Goal: Task Accomplishment & Management: Manage account settings

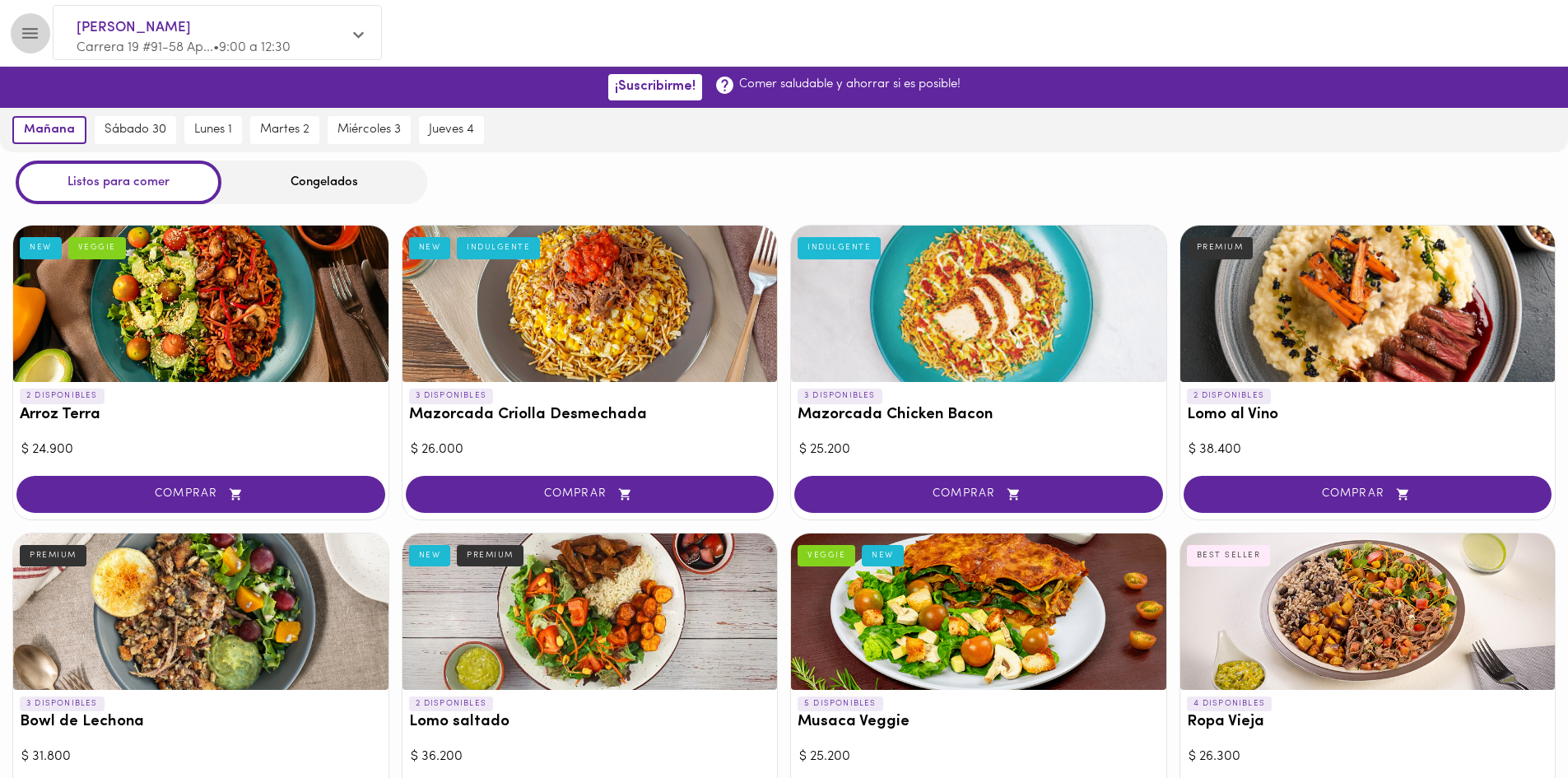
click at [36, 33] on icon "Menu" at bounding box center [30, 33] width 16 height 11
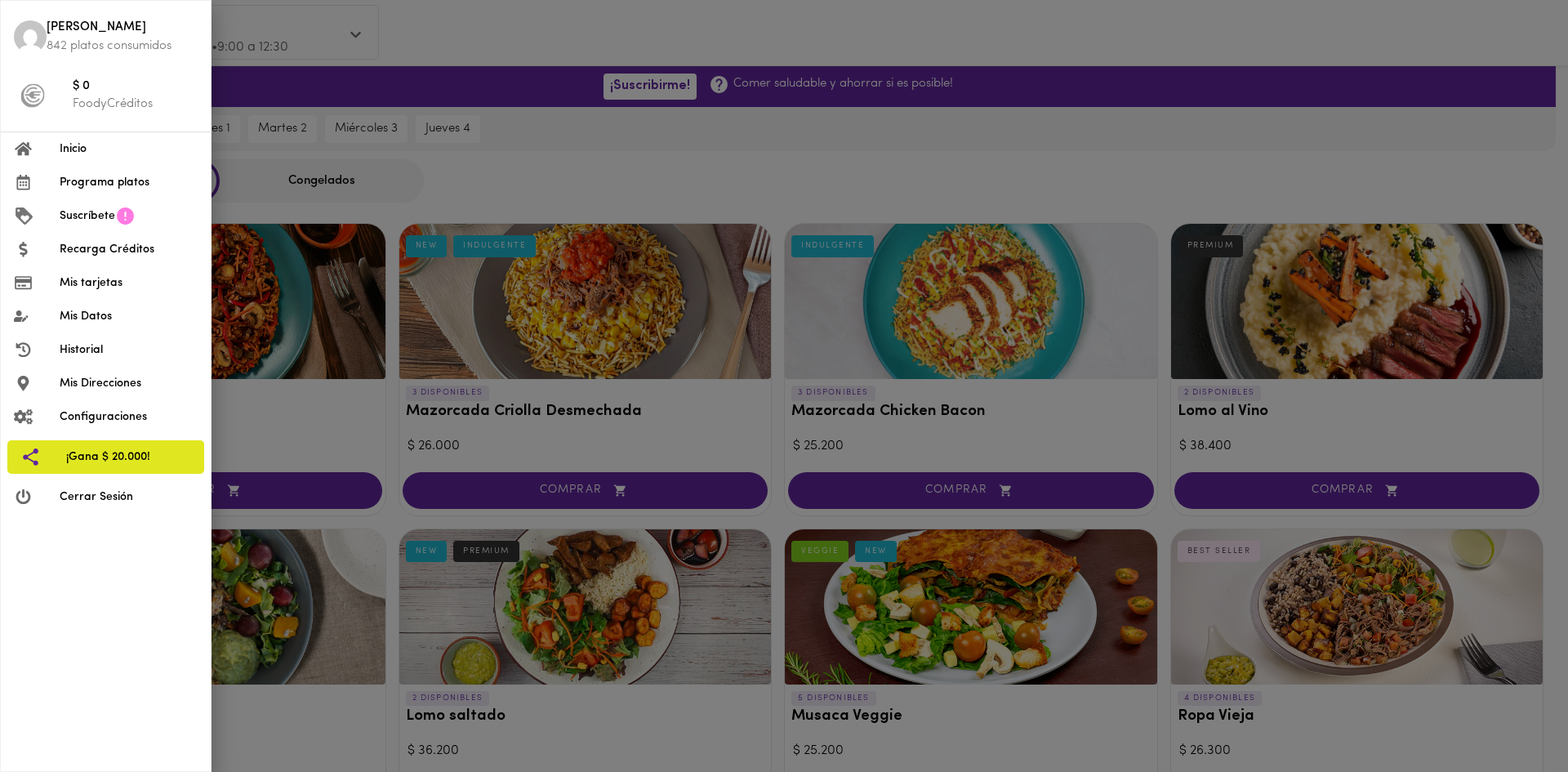
click at [76, 151] on span "Inicio" at bounding box center [128, 149] width 138 height 17
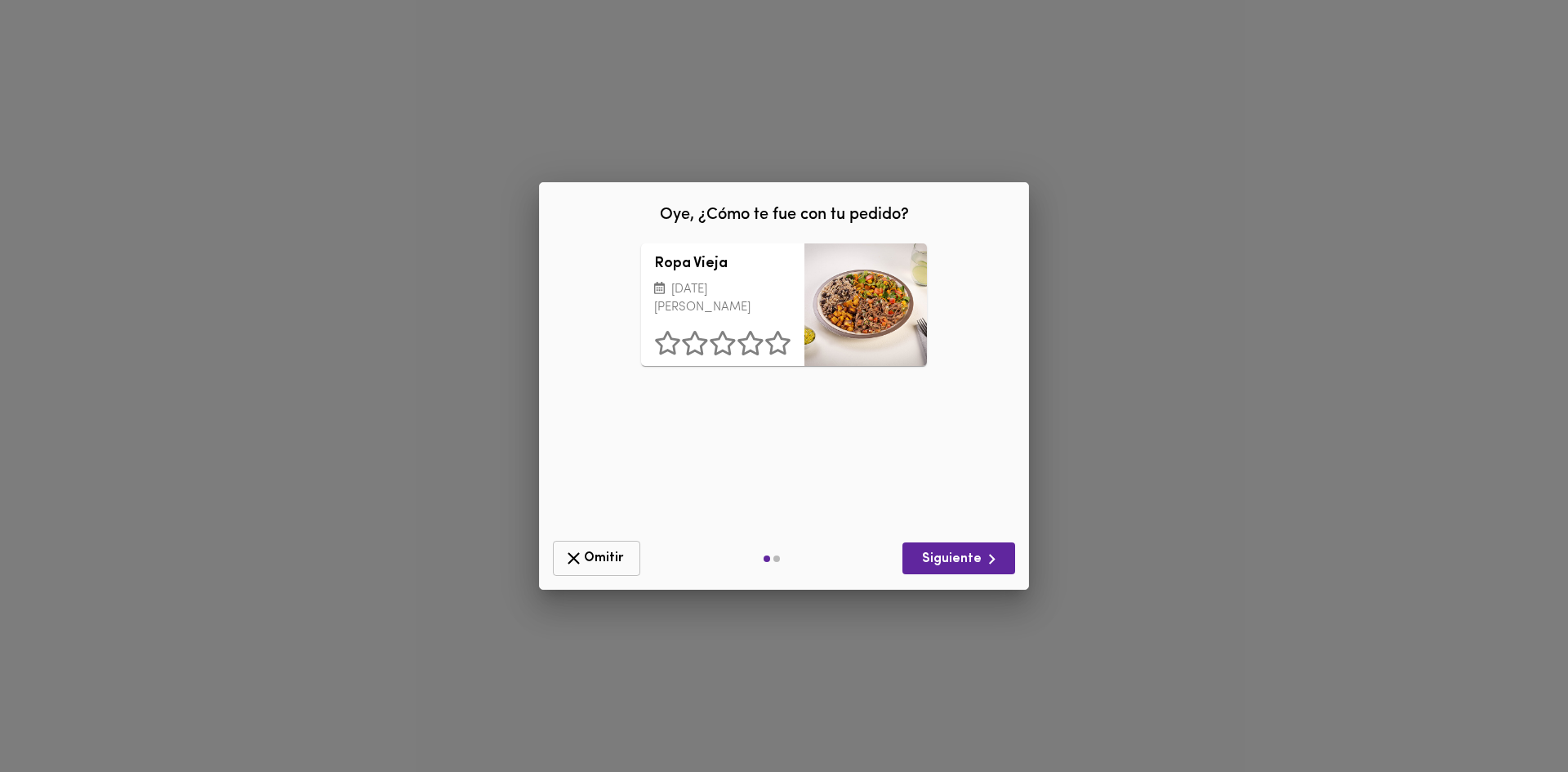
click at [586, 556] on span "Omitir" at bounding box center [596, 558] width 66 height 20
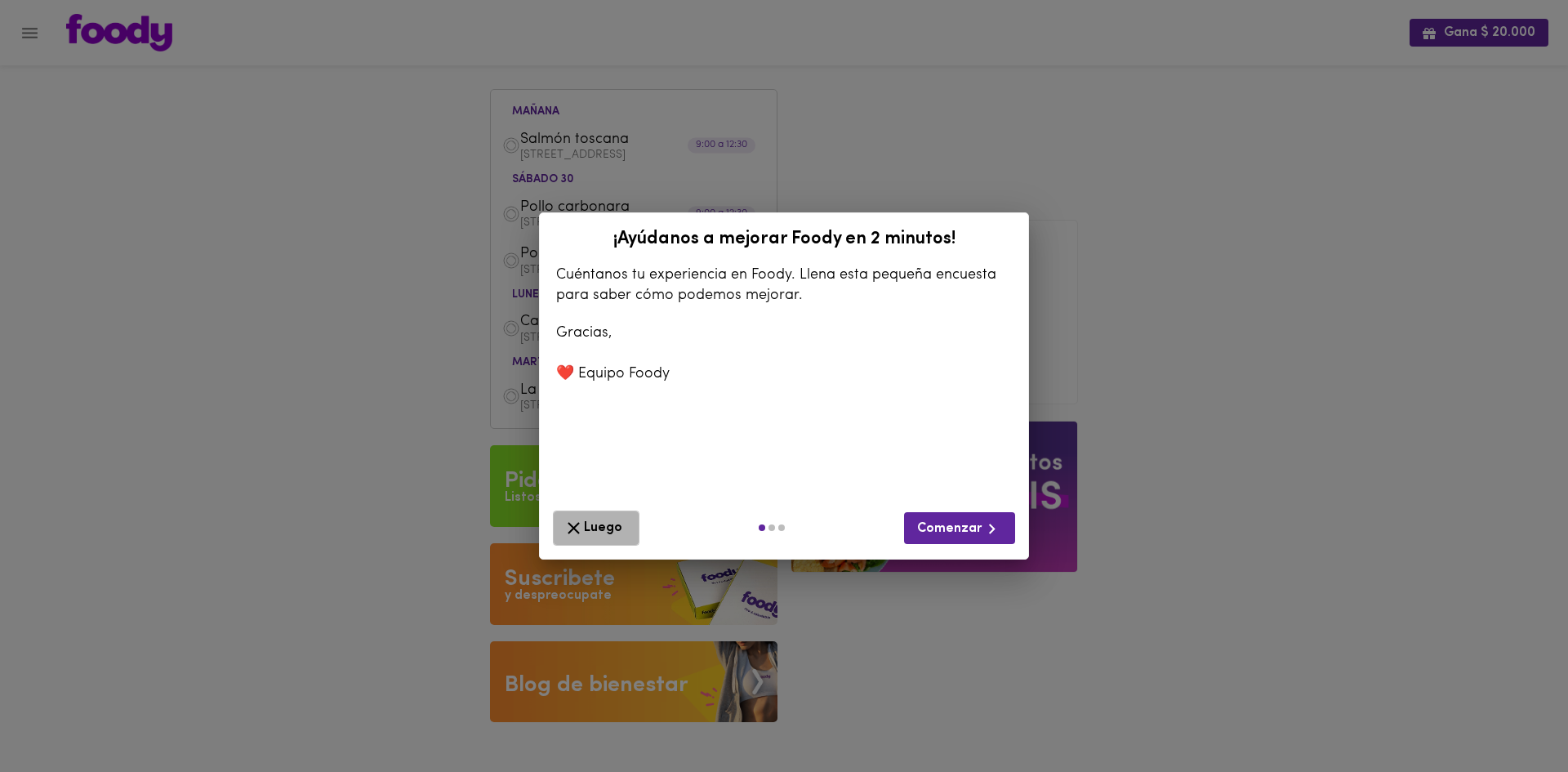
click at [613, 529] on span "Luego" at bounding box center [596, 528] width 65 height 20
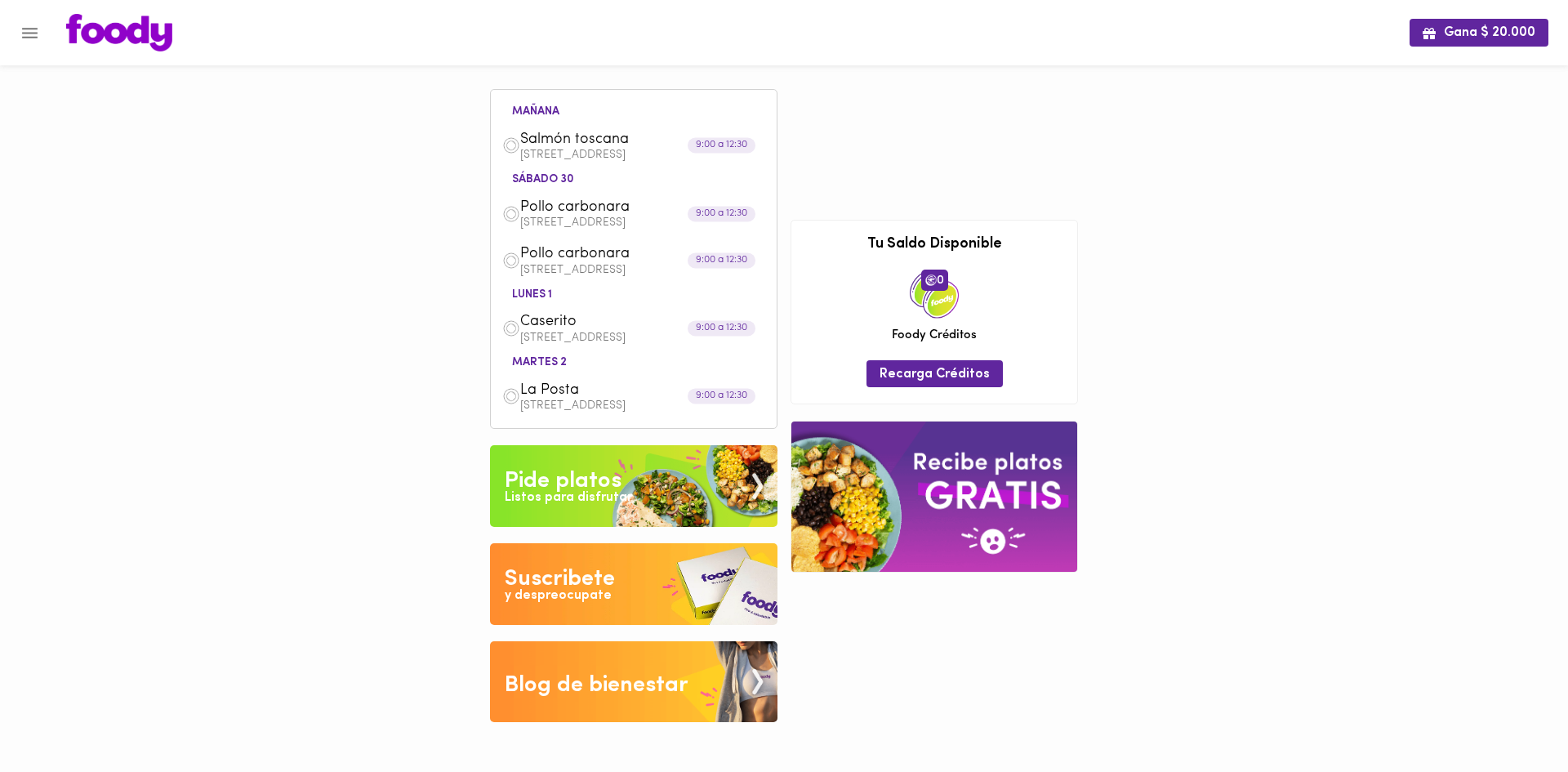
click at [510, 145] on img at bounding box center [511, 145] width 18 height 18
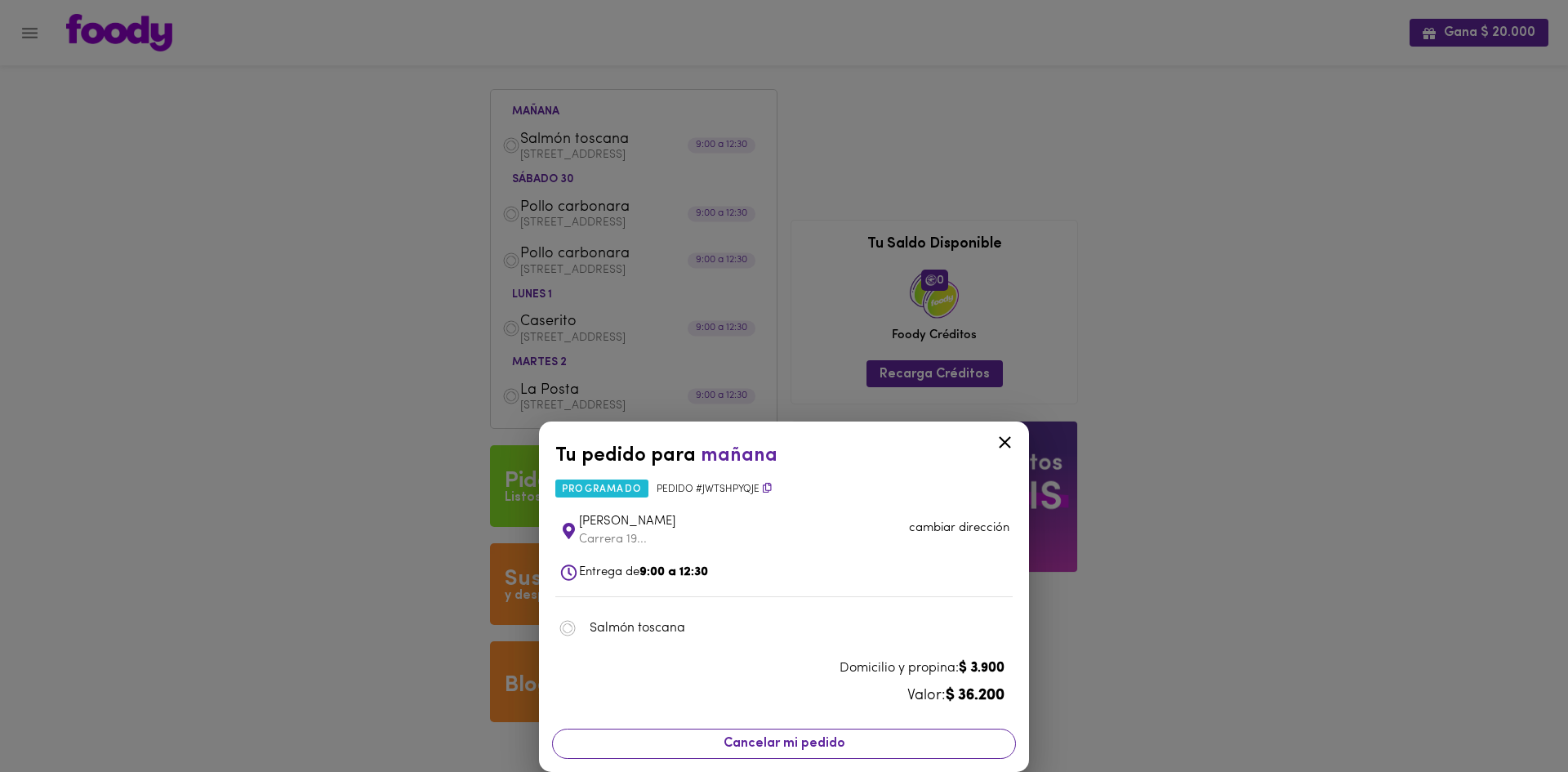
click at [858, 744] on span "Cancelar mi pedido" at bounding box center [784, 743] width 443 height 16
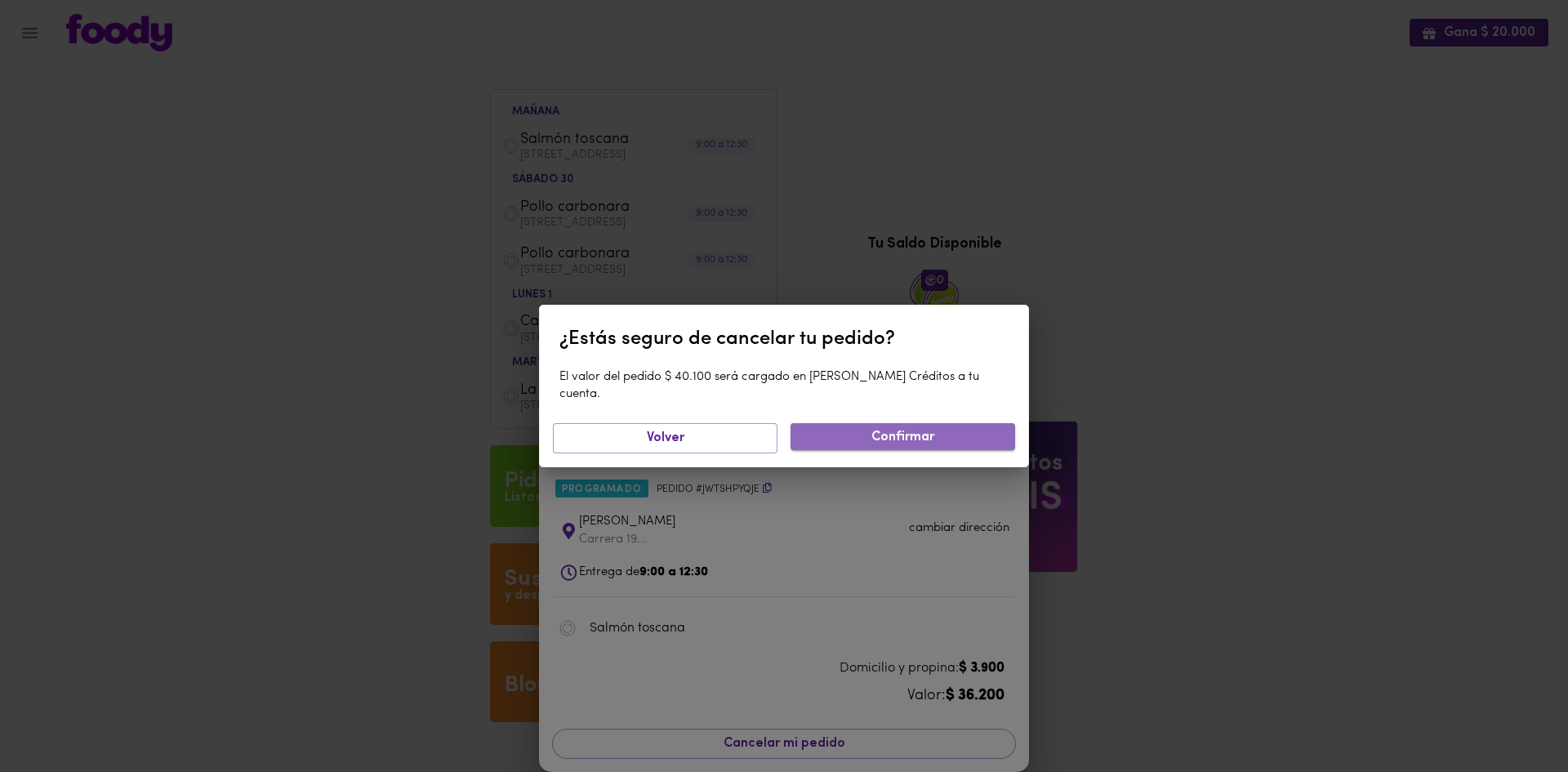
click at [888, 431] on span "Confirmar" at bounding box center [903, 437] width 199 height 16
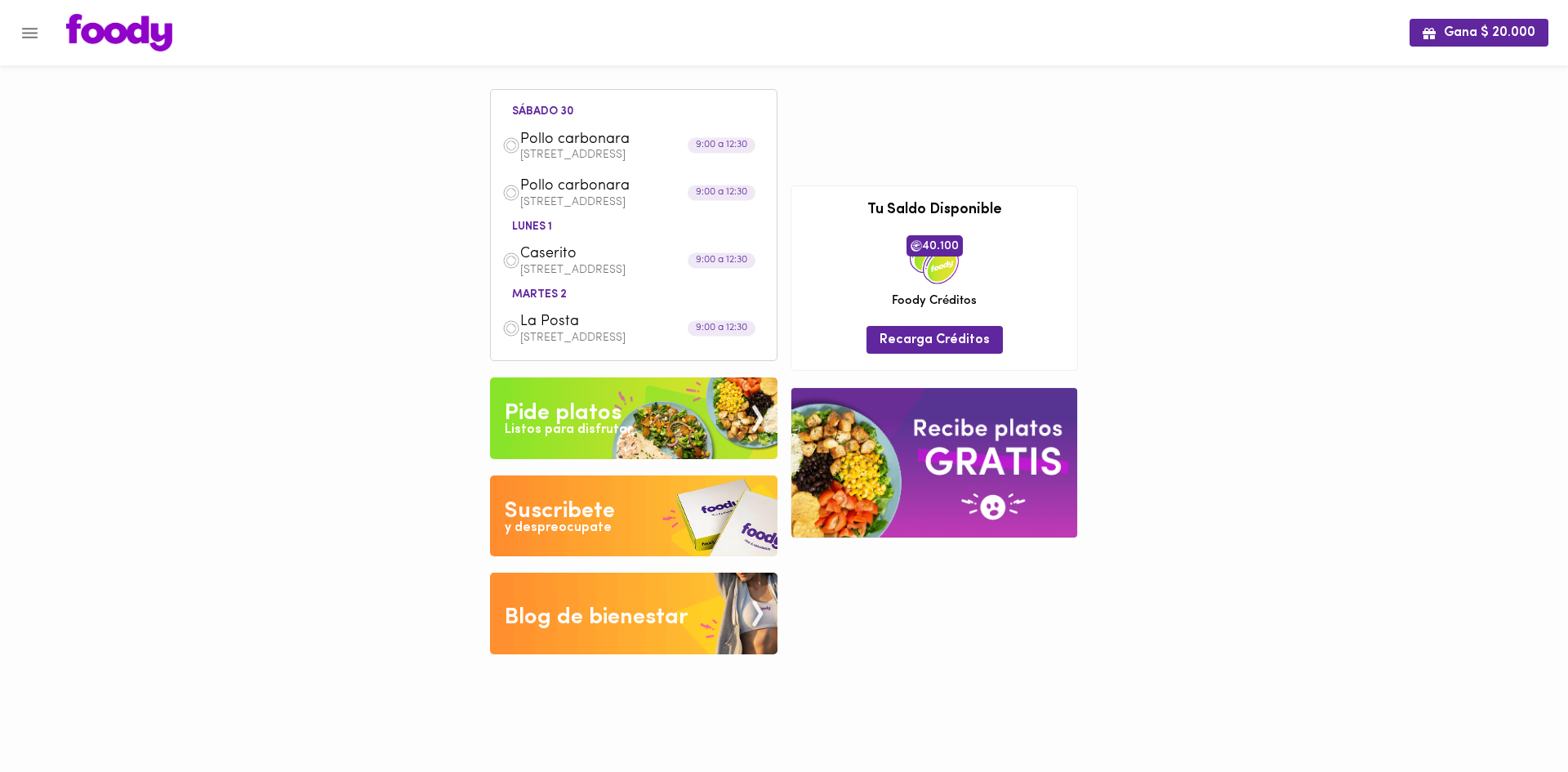
click at [512, 145] on img at bounding box center [511, 145] width 18 height 18
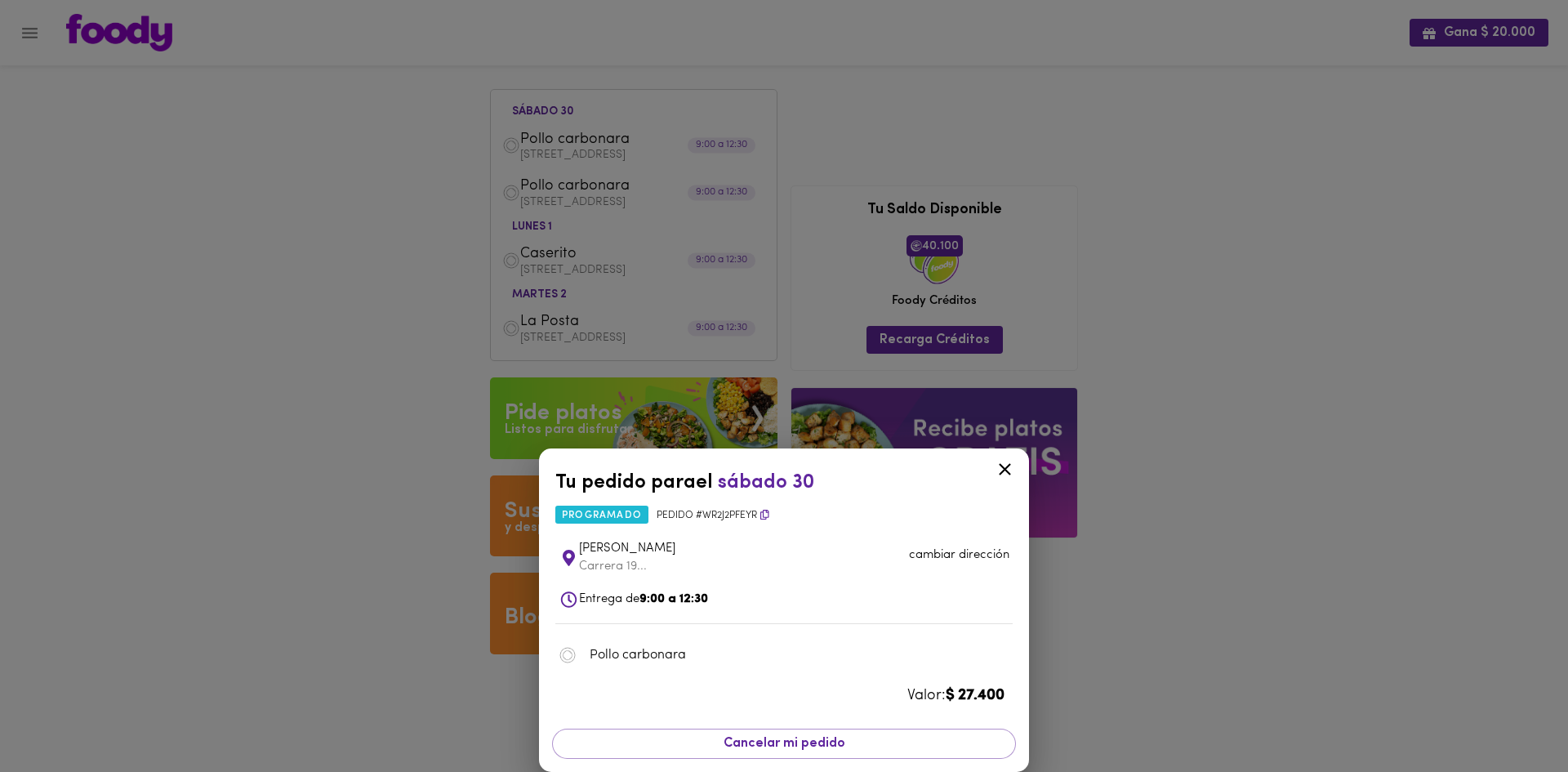
click at [514, 195] on div "Tu pedido para el [DATE] 30 programado Pedido # wR2j2PfeYr [PERSON_NAME] 19... …" at bounding box center [784, 386] width 1568 height 772
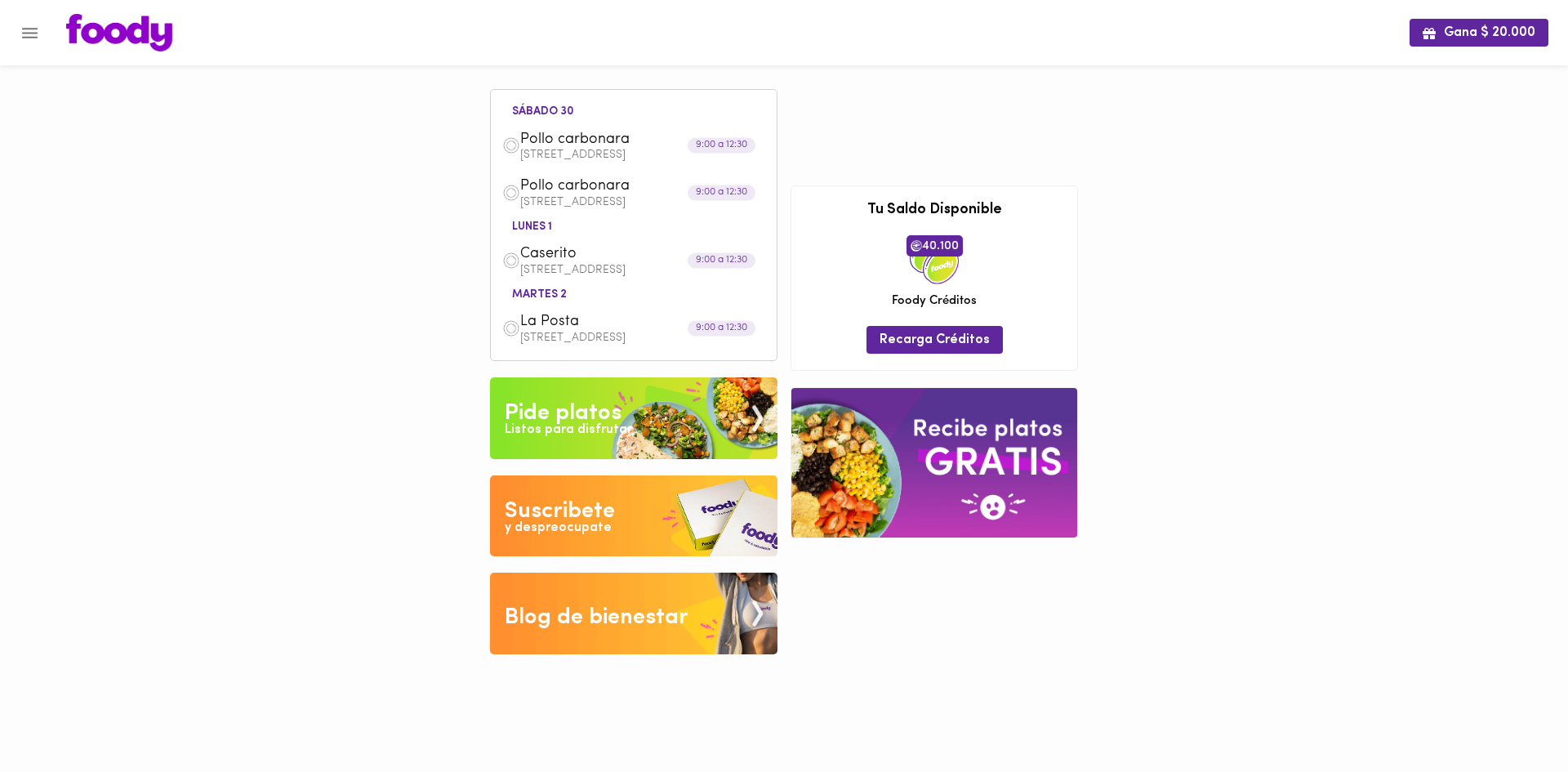
click at [513, 147] on img at bounding box center [511, 145] width 18 height 18
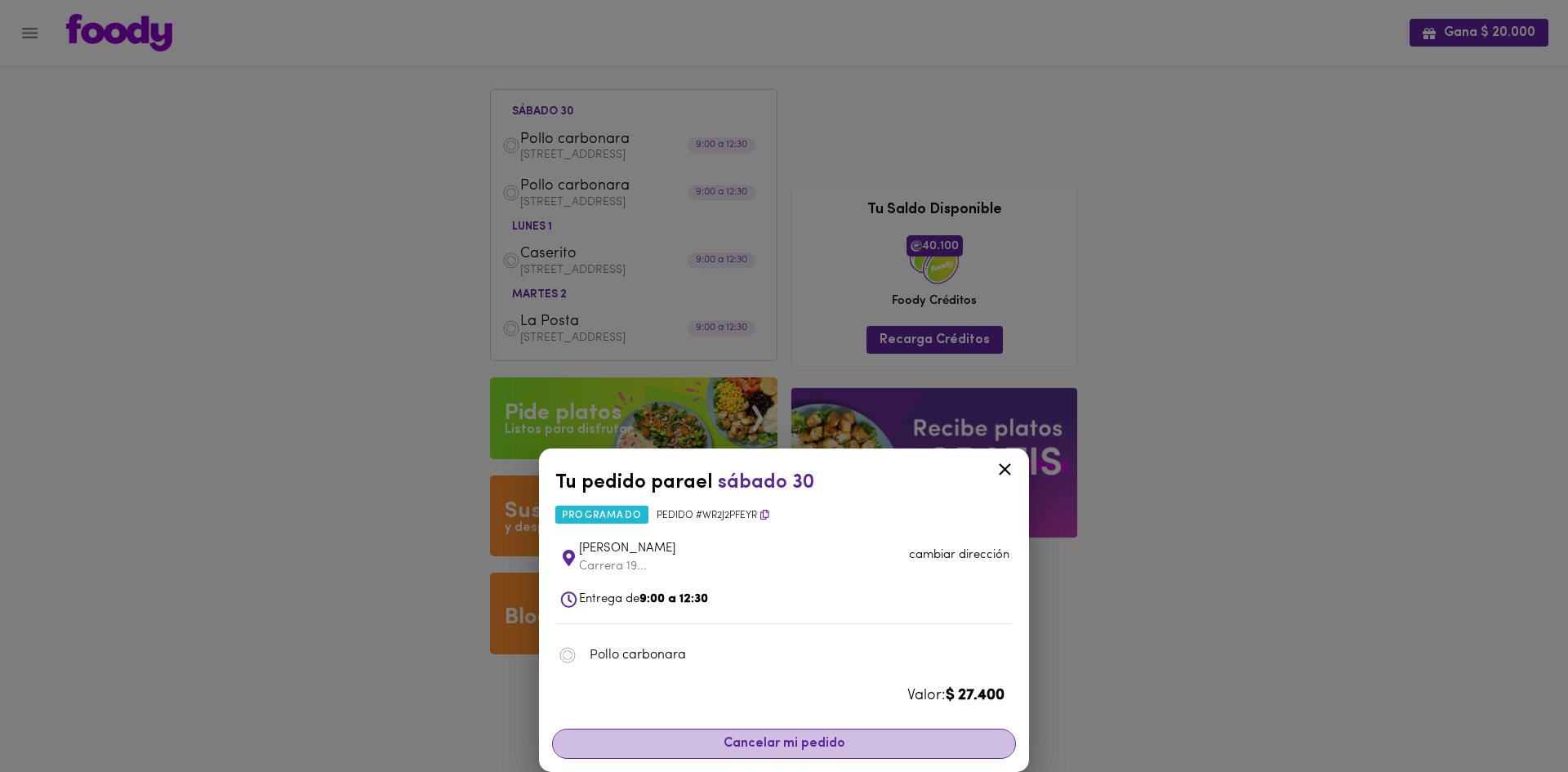
click at [827, 740] on span "Cancelar mi pedido" at bounding box center [784, 743] width 443 height 16
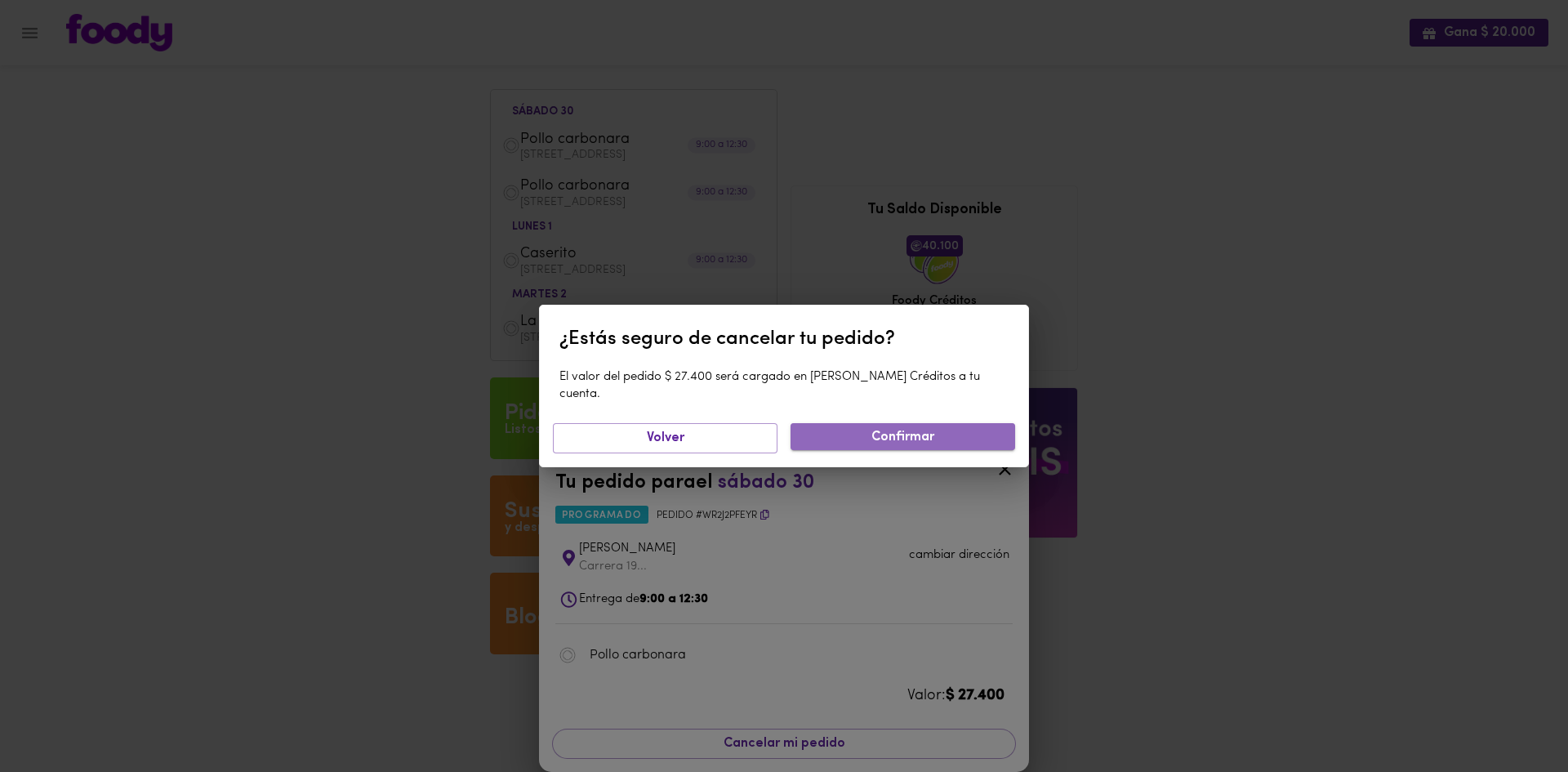
click at [900, 430] on span "Confirmar" at bounding box center [903, 437] width 199 height 16
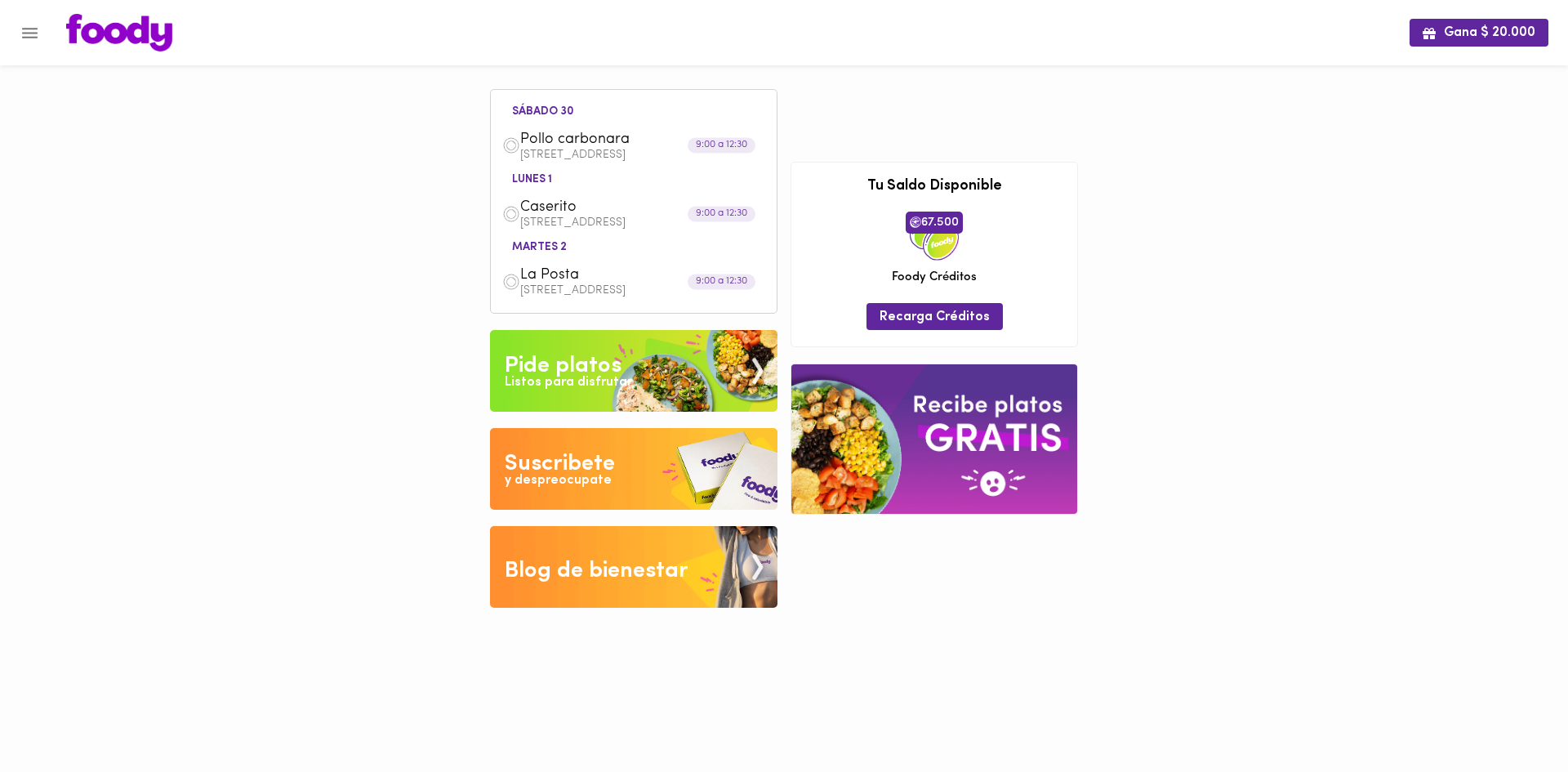
click at [510, 148] on img at bounding box center [511, 145] width 18 height 18
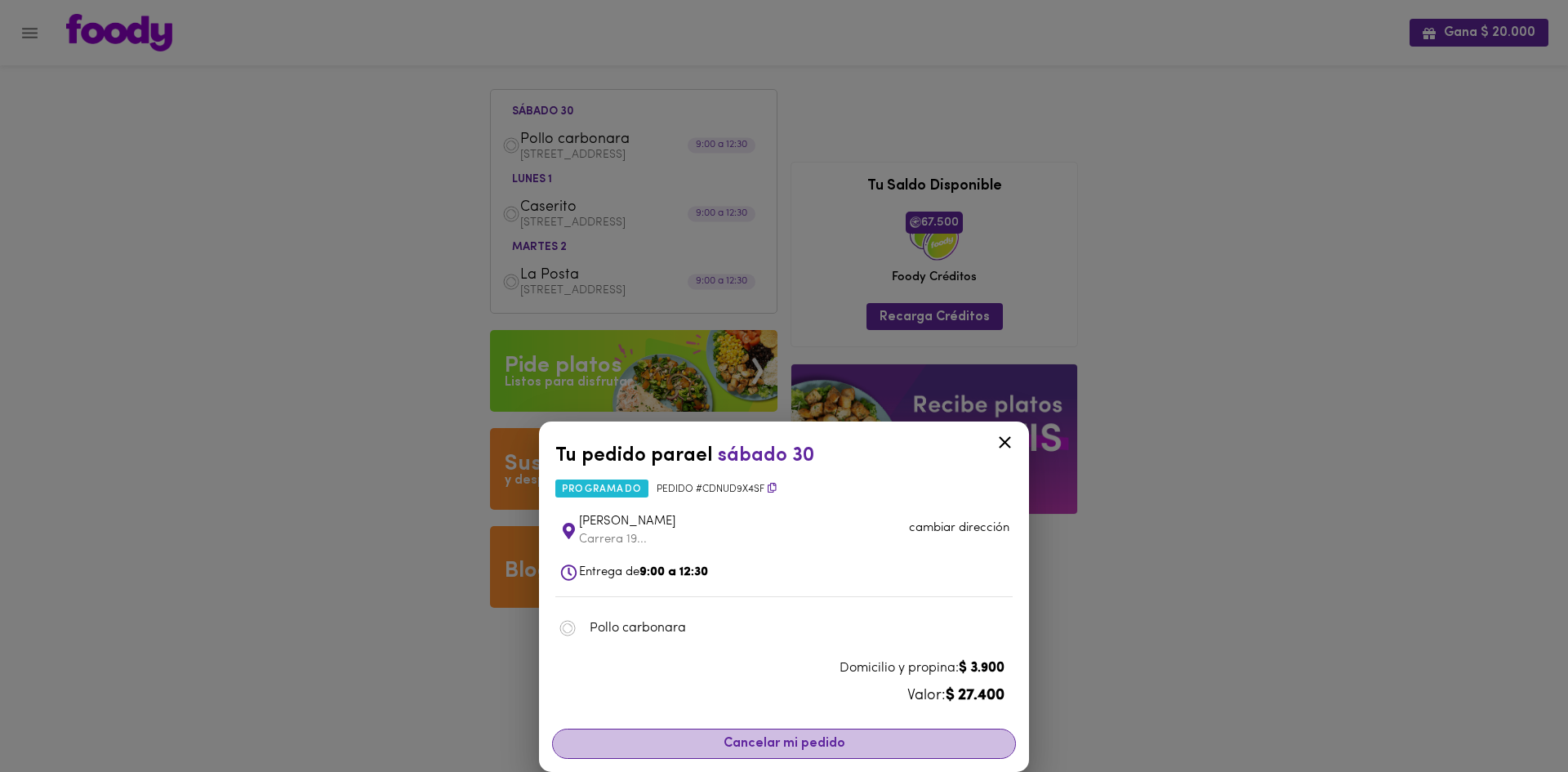
click at [811, 748] on span "Cancelar mi pedido" at bounding box center [784, 743] width 443 height 16
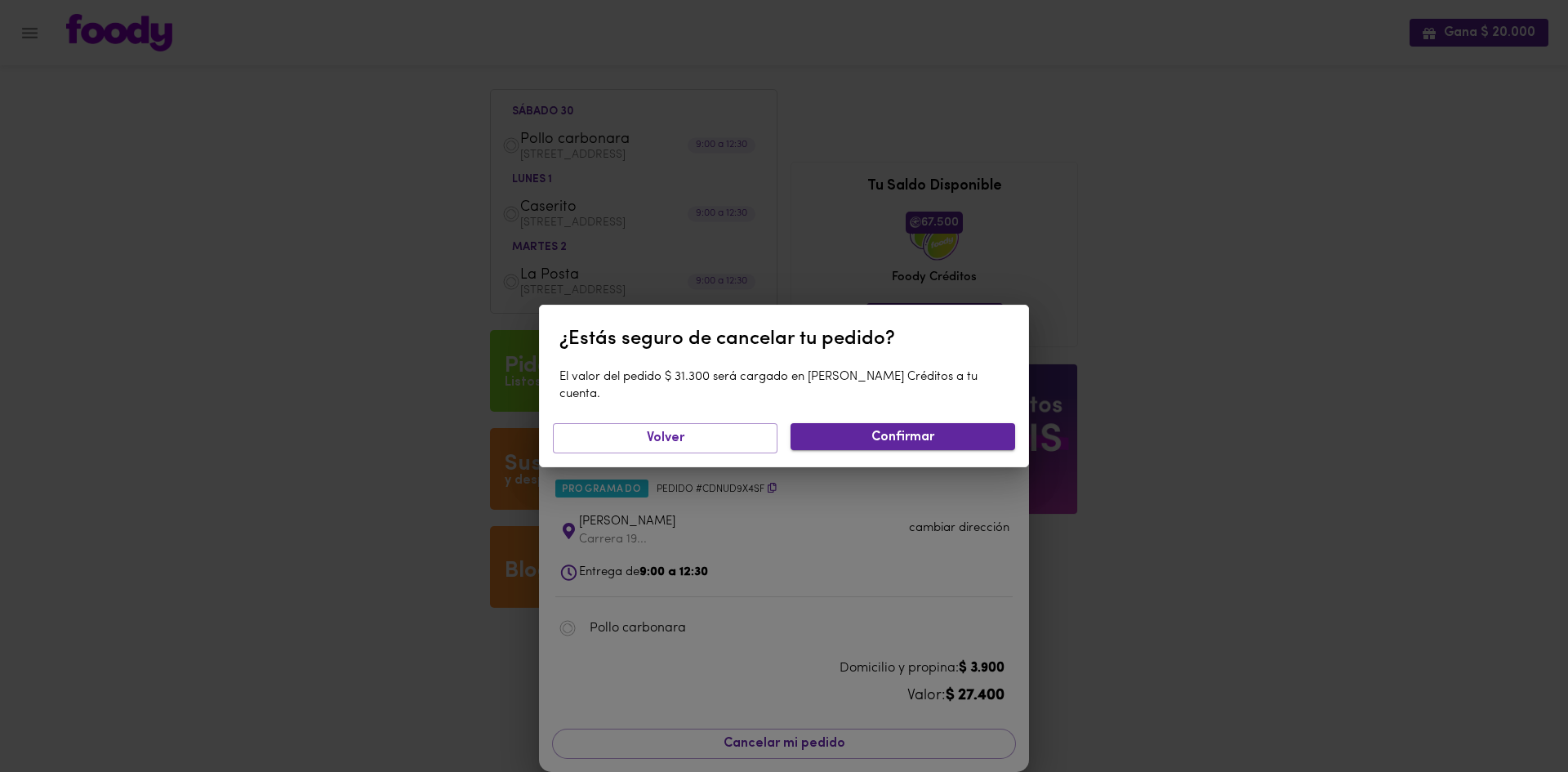
click at [932, 430] on span "Confirmar" at bounding box center [903, 437] width 199 height 16
